Goal: Task Accomplishment & Management: Complete application form

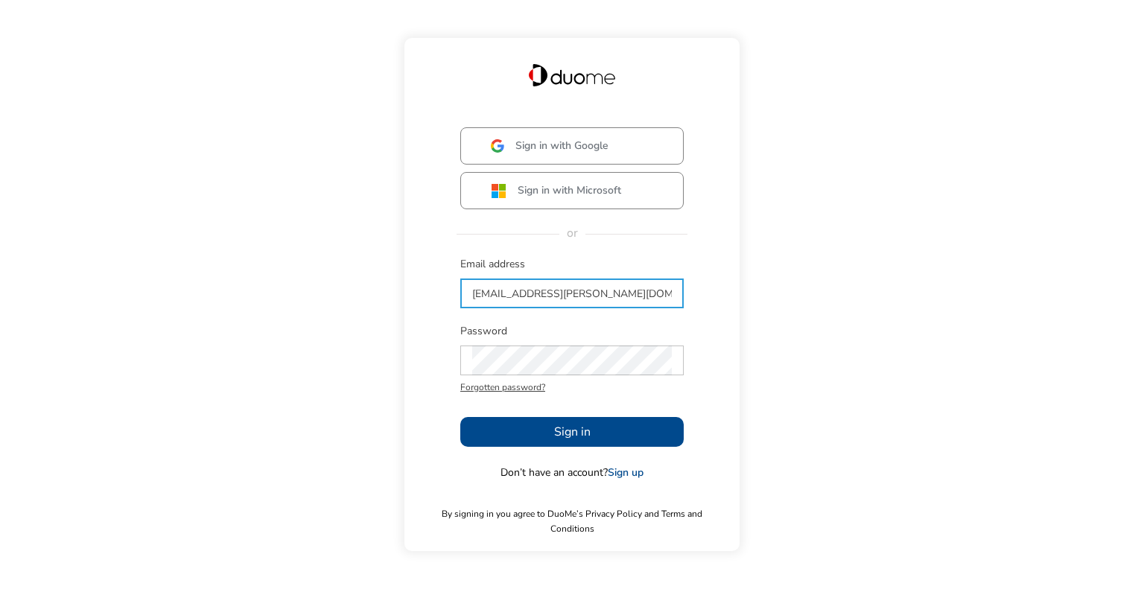
type input "[EMAIL_ADDRESS][PERSON_NAME][DOMAIN_NAME]"
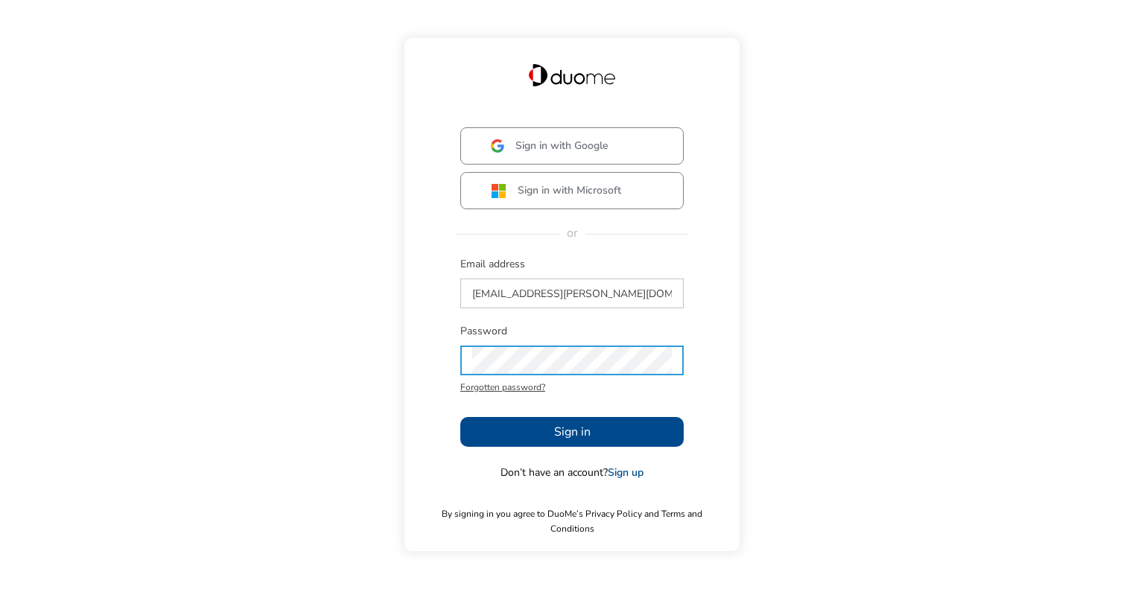
click at [520, 444] on button "Sign in" at bounding box center [571, 432] width 223 height 30
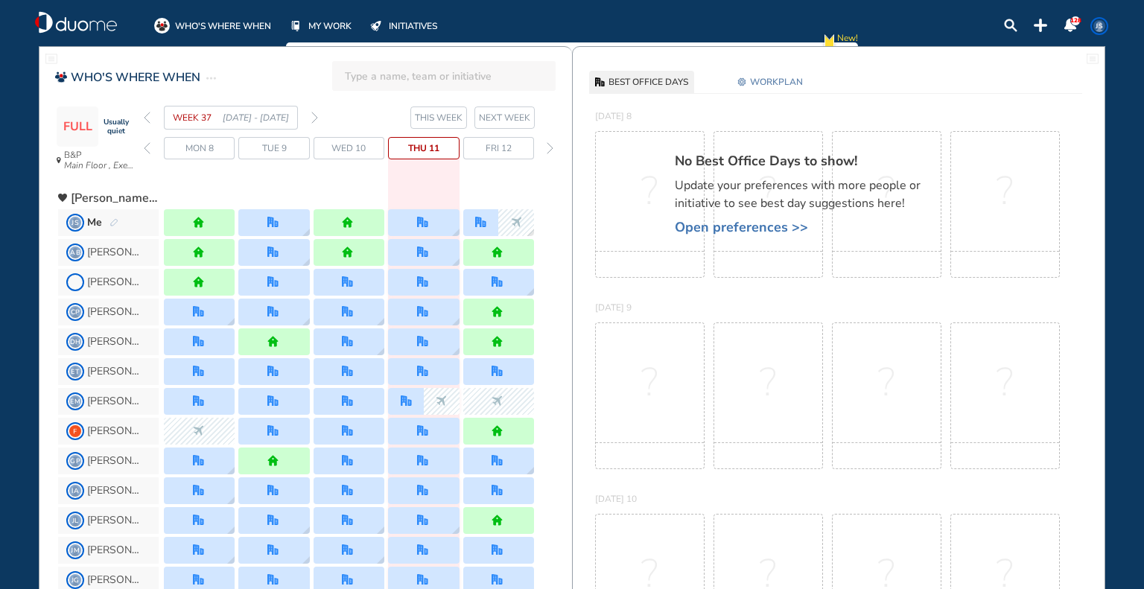
click at [553, 142] on div "forward day" at bounding box center [550, 148] width 14 height 22
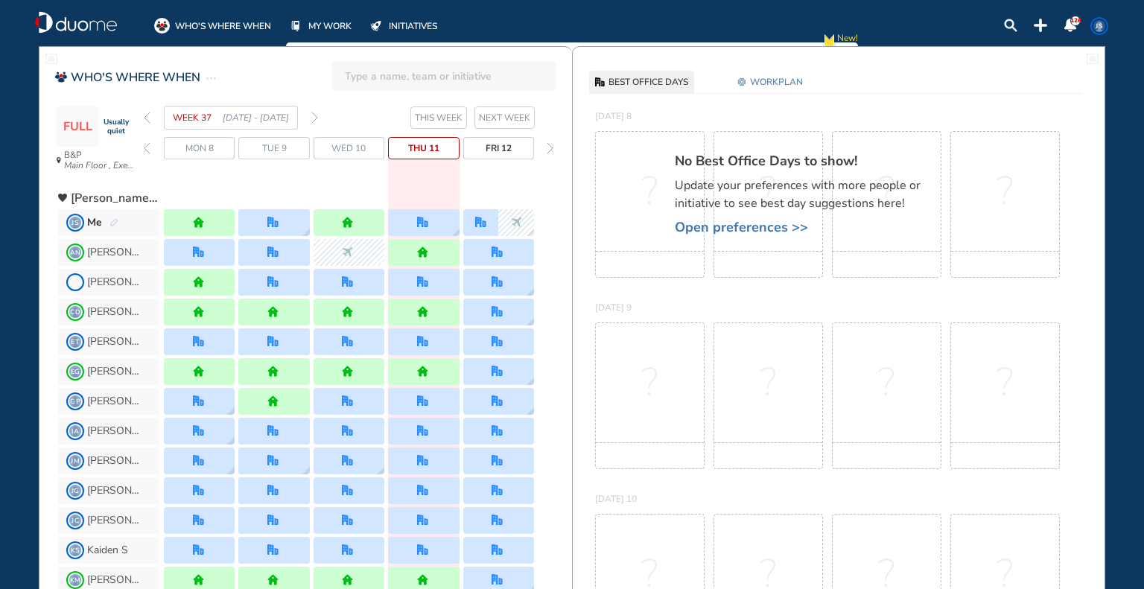
click at [712, 233] on span "Open preferences >>" at bounding box center [805, 227] width 261 height 15
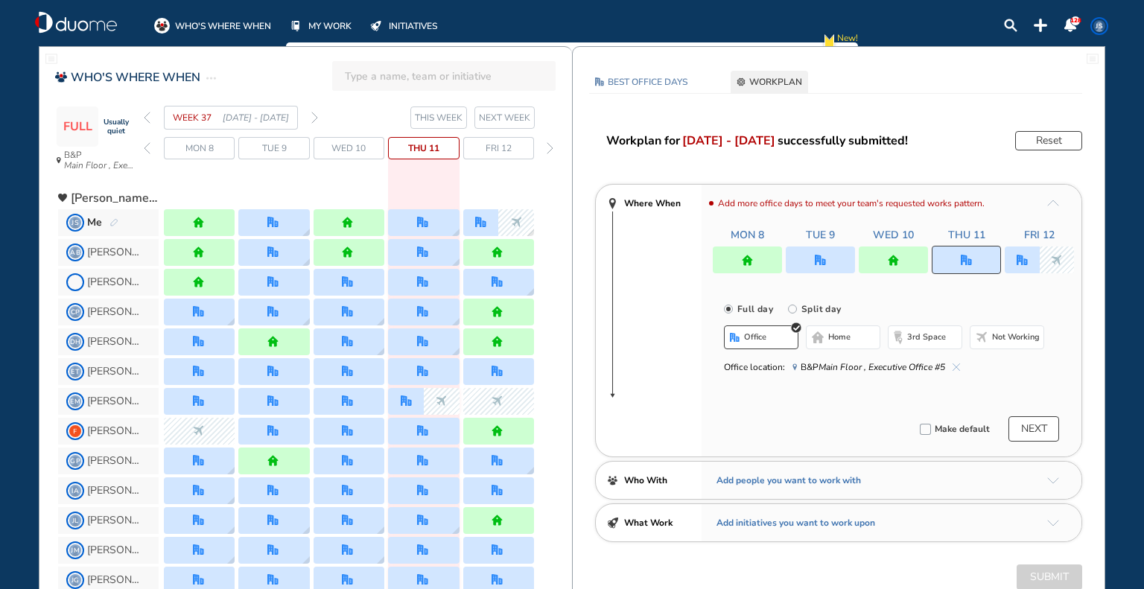
click at [509, 122] on span "NEXT WEEK" at bounding box center [504, 117] width 51 height 15
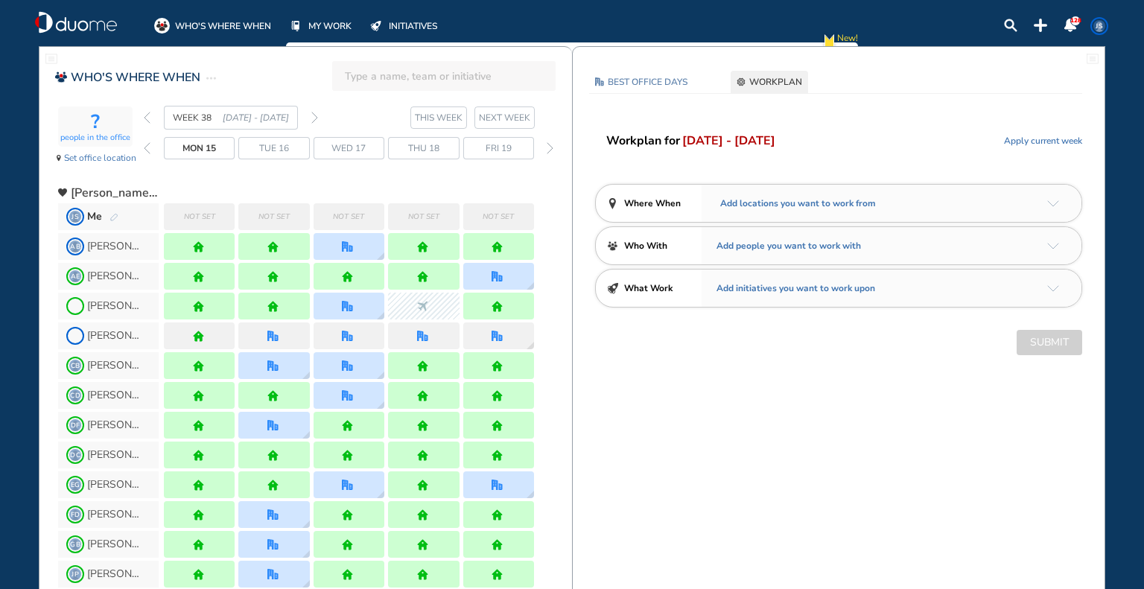
click at [895, 196] on div "Add locations you want to work from" at bounding box center [892, 203] width 380 height 37
drag, startPoint x: 837, startPoint y: 197, endPoint x: 828, endPoint y: 208, distance: 14.3
click at [836, 197] on span "Add locations you want to work from" at bounding box center [796, 203] width 159 height 15
click at [828, 208] on span "Add locations you want to work from" at bounding box center [796, 203] width 159 height 15
click at [1048, 204] on img "arrow-down-a5b4c4" at bounding box center [1053, 203] width 12 height 7
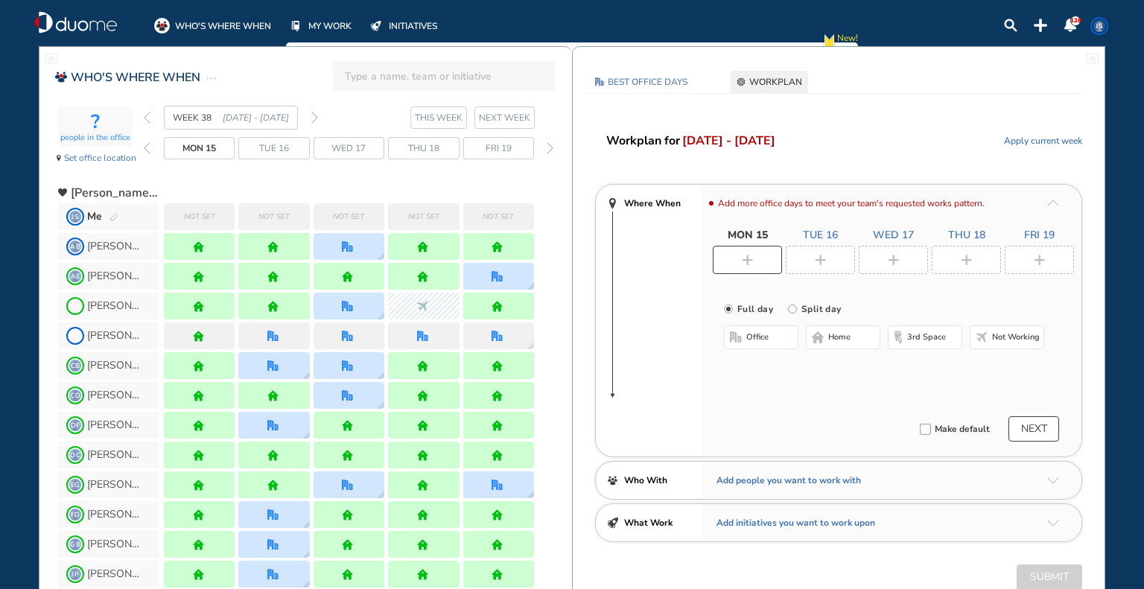
click at [743, 259] on img "plus-rounded-bdbdbd" at bounding box center [747, 260] width 11 height 11
click at [833, 334] on span "home" at bounding box center [839, 337] width 22 height 12
click at [833, 260] on div at bounding box center [820, 260] width 69 height 28
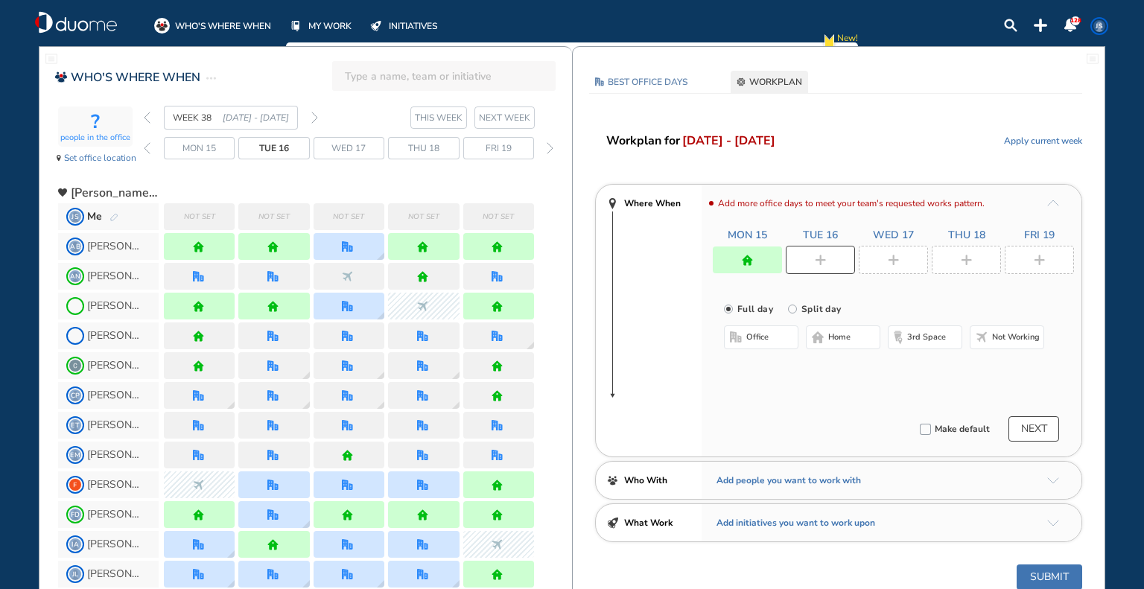
click at [753, 336] on span "office" at bounding box center [757, 337] width 22 height 12
click at [749, 375] on button "Select location" at bounding box center [764, 367] width 60 height 15
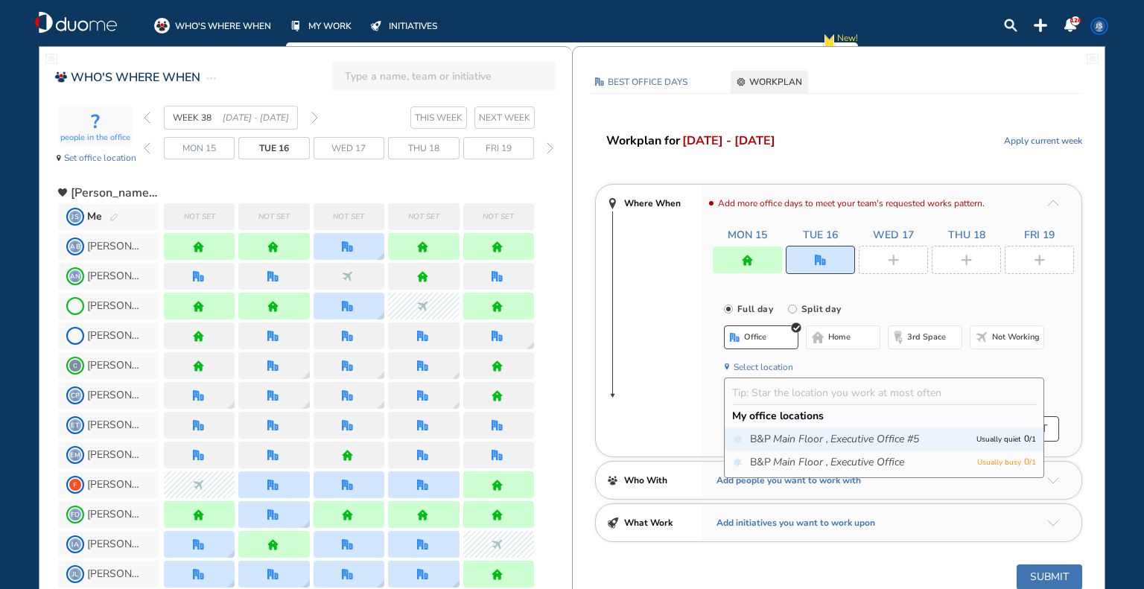
click at [757, 442] on span "B&P Main Floor , Executive Office #5" at bounding box center [859, 439] width 219 height 15
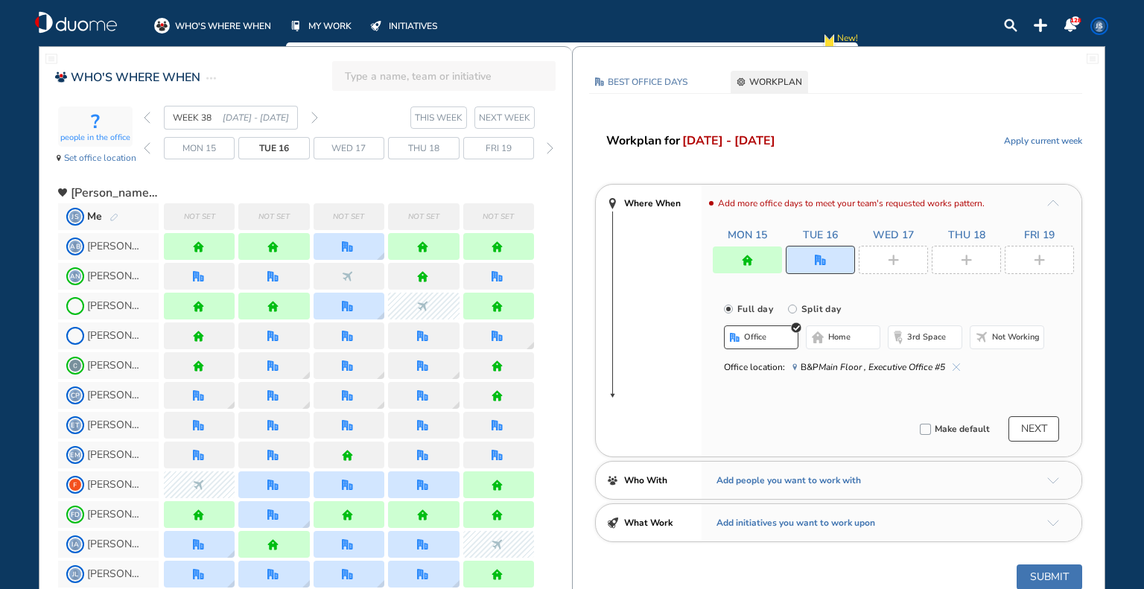
click at [895, 263] on img "plus-rounded-bdbdbd" at bounding box center [893, 260] width 11 height 11
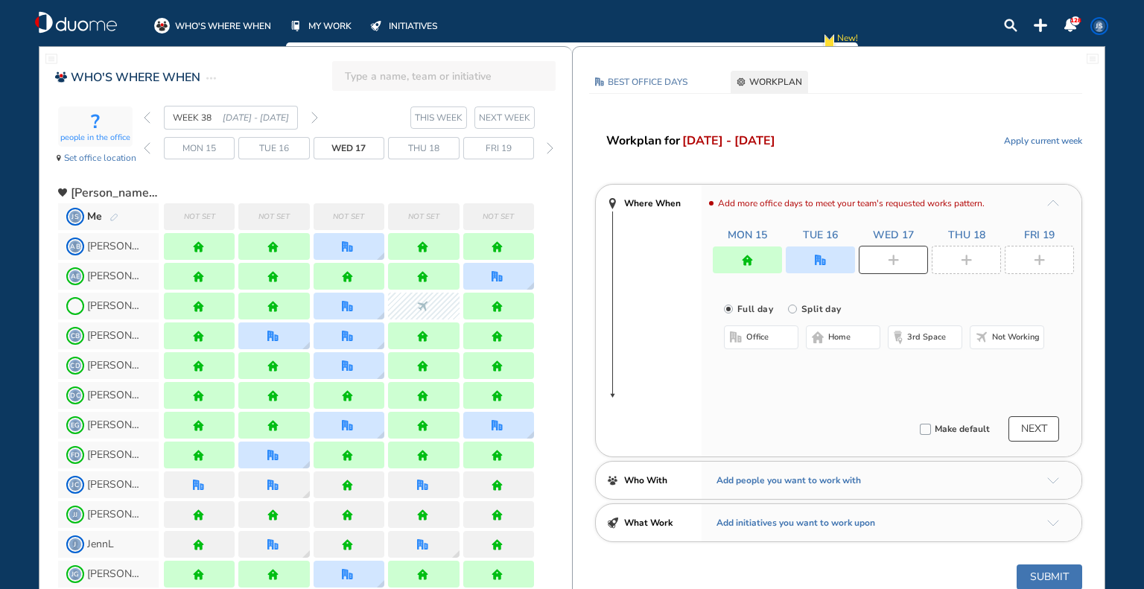
click at [764, 342] on span "office" at bounding box center [757, 337] width 22 height 12
click at [767, 366] on button "Select location" at bounding box center [764, 367] width 60 height 15
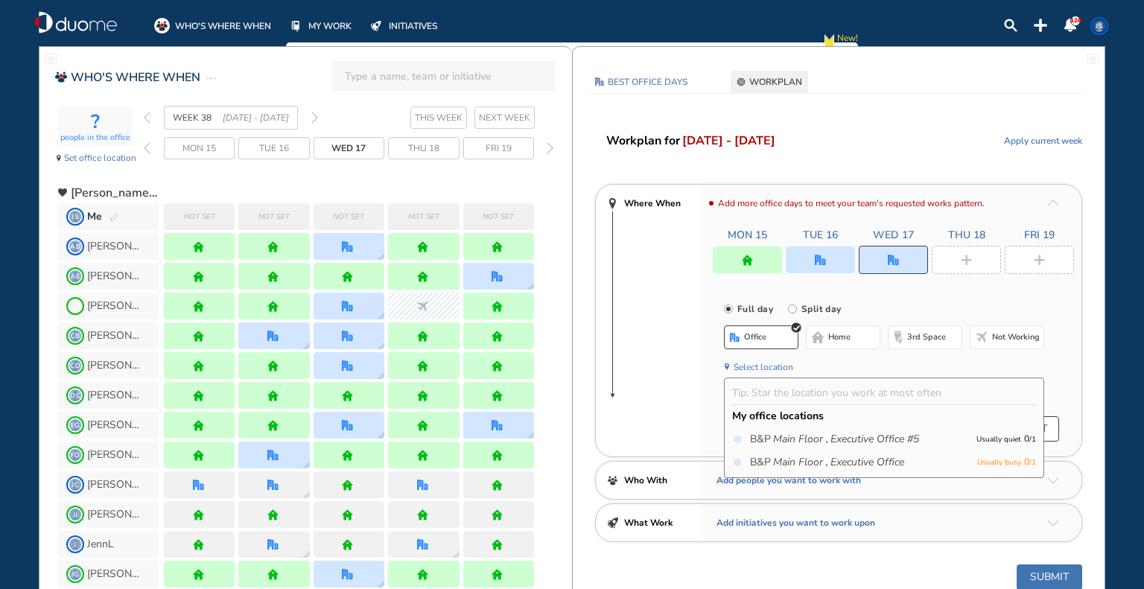
click at [780, 439] on icon "Main Floor ," at bounding box center [800, 439] width 55 height 15
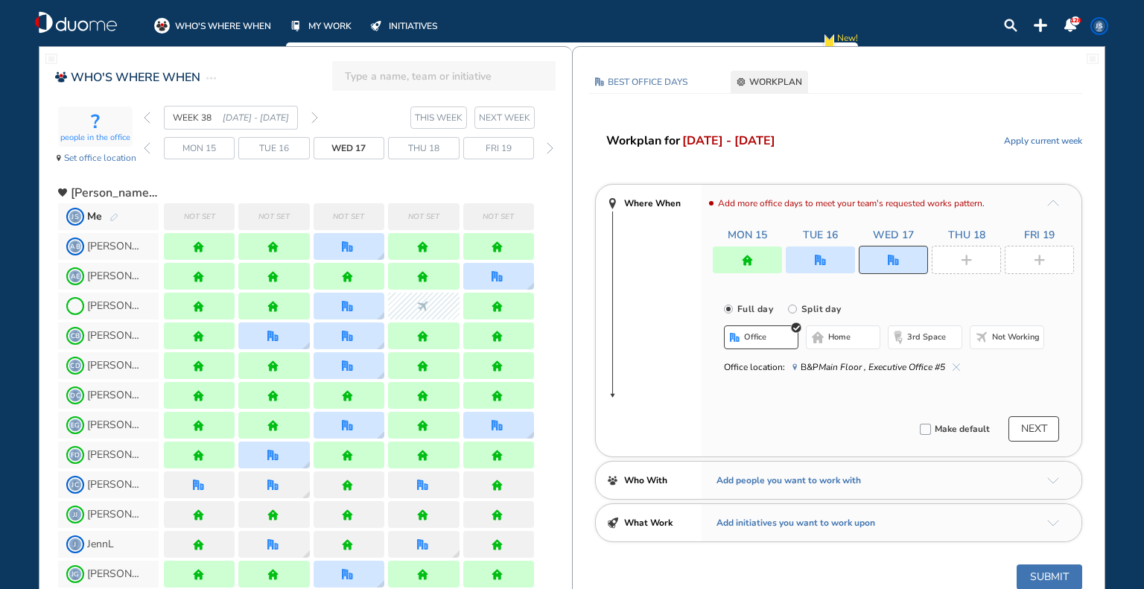
click at [962, 262] on img "plus-rounded-bdbdbd" at bounding box center [966, 260] width 11 height 11
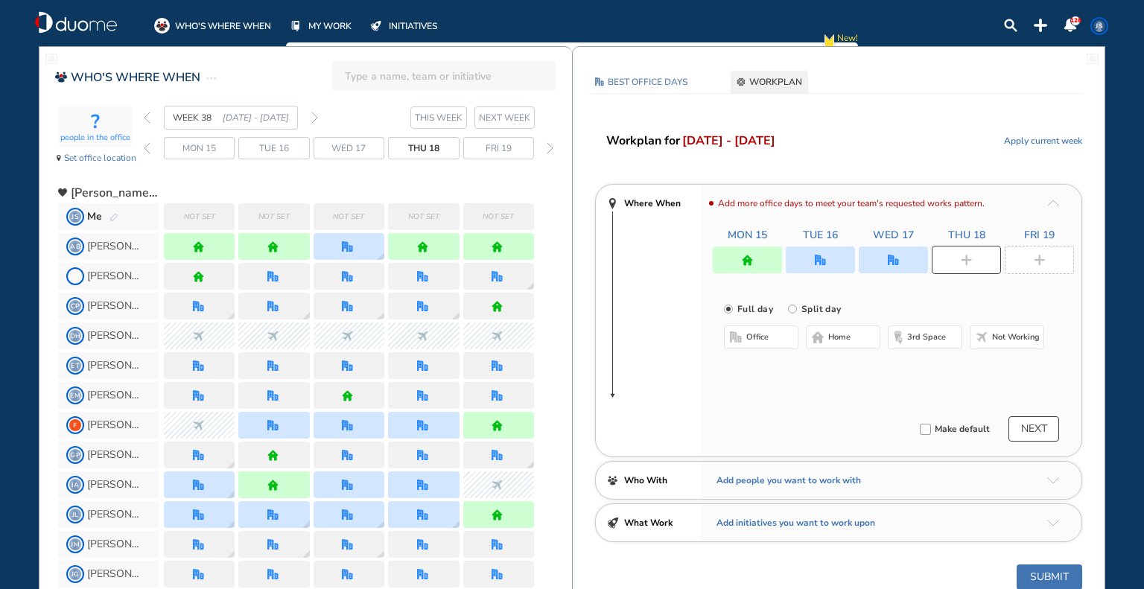
click at [1005, 337] on span "Not working" at bounding box center [1016, 337] width 48 height 12
click at [1040, 252] on div at bounding box center [1039, 260] width 69 height 28
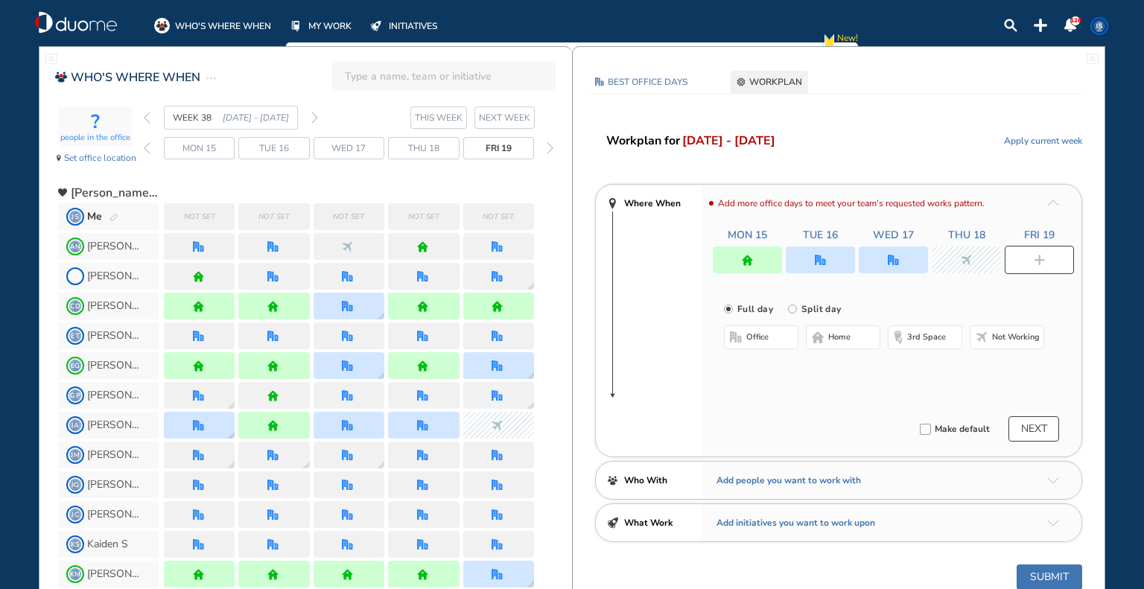
click at [833, 313] on label "Split day" at bounding box center [819, 308] width 42 height 19
click at [818, 313] on input "Split day" at bounding box center [803, 318] width 30 height 30
radio input "false"
radio input "true"
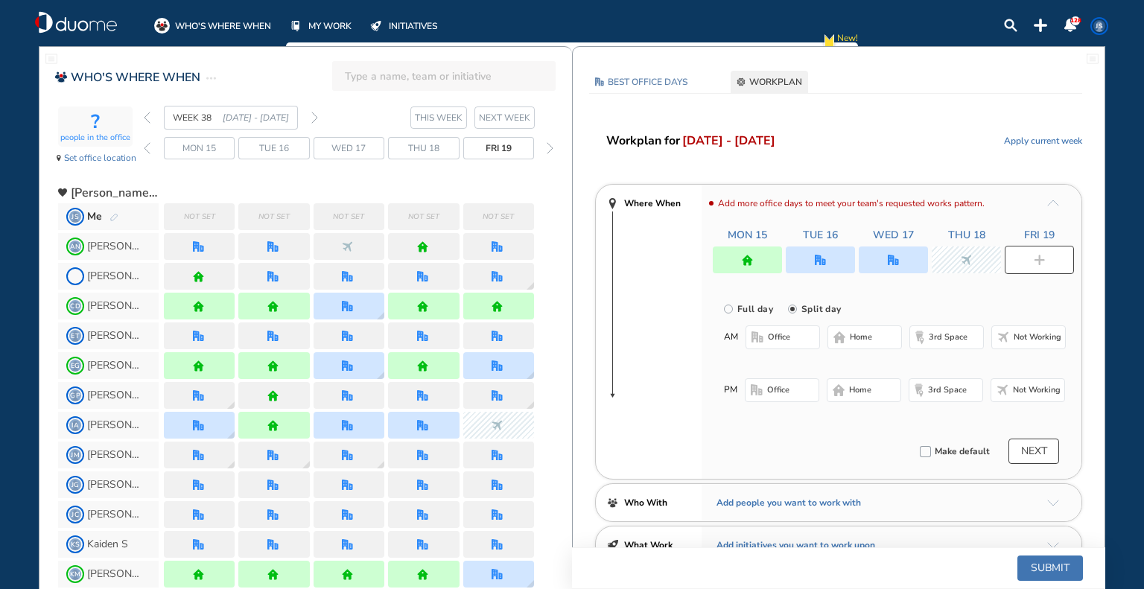
click at [757, 342] on img "office-bdbdbd" at bounding box center [758, 337] width 12 height 12
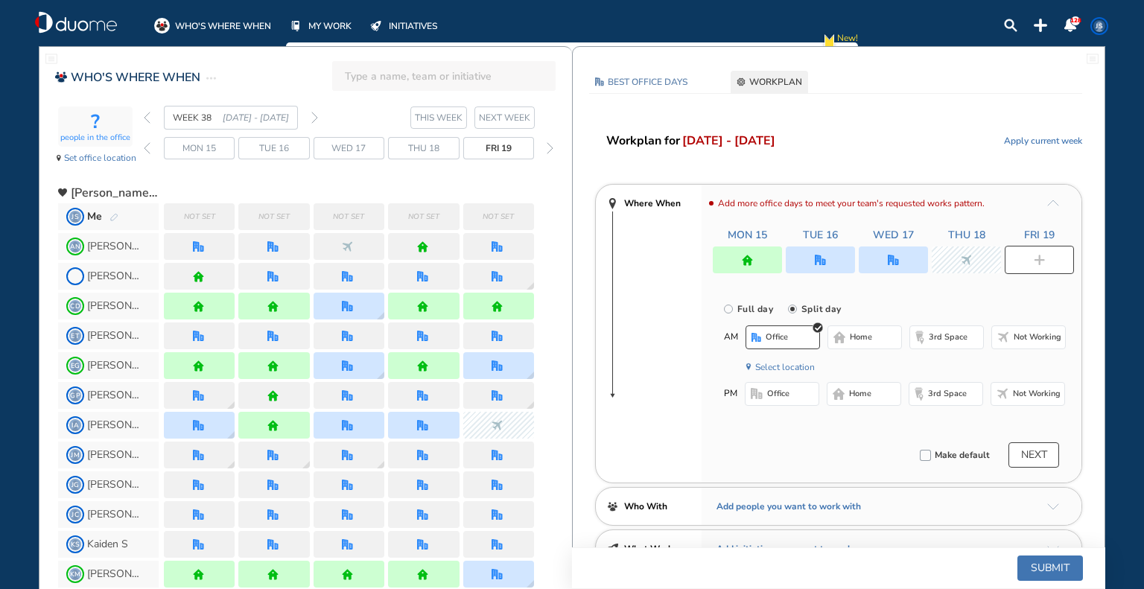
click at [849, 390] on span "home" at bounding box center [860, 394] width 22 height 12
click at [1031, 455] on button "NEXT" at bounding box center [1033, 454] width 51 height 25
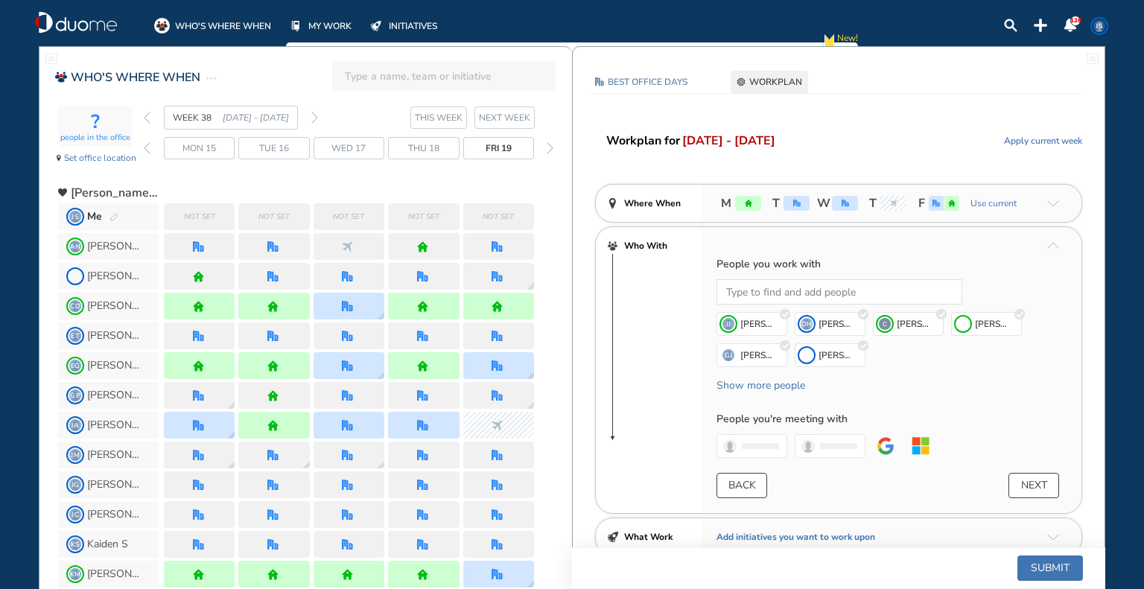
click at [1039, 485] on button "NEXT" at bounding box center [1033, 485] width 51 height 25
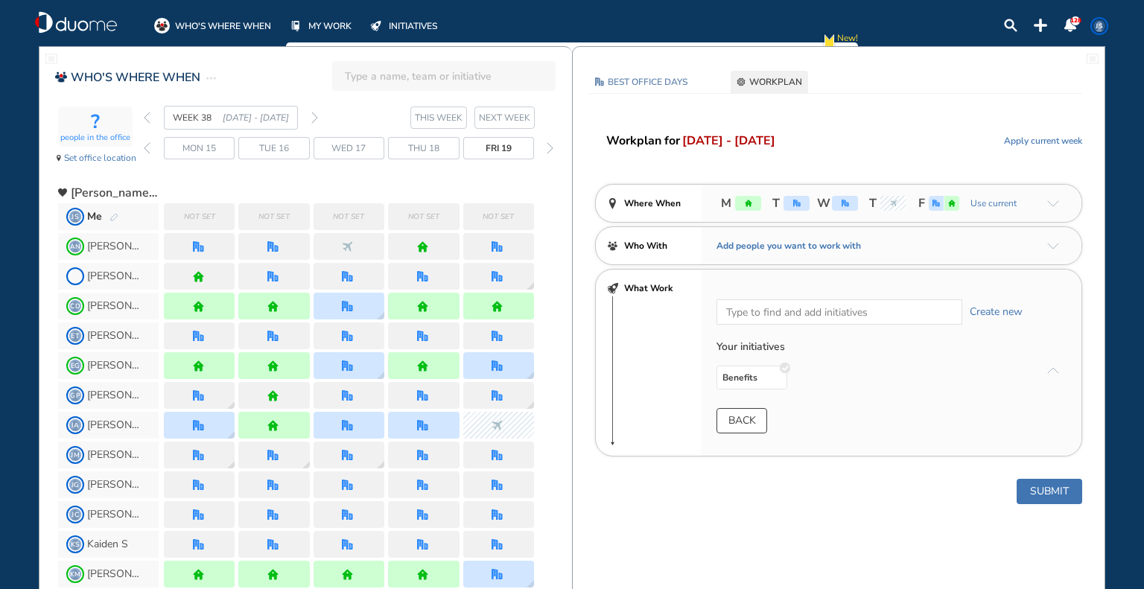
click at [1043, 489] on button "Submit" at bounding box center [1050, 491] width 66 height 25
